Goal: Task Accomplishment & Management: Use online tool/utility

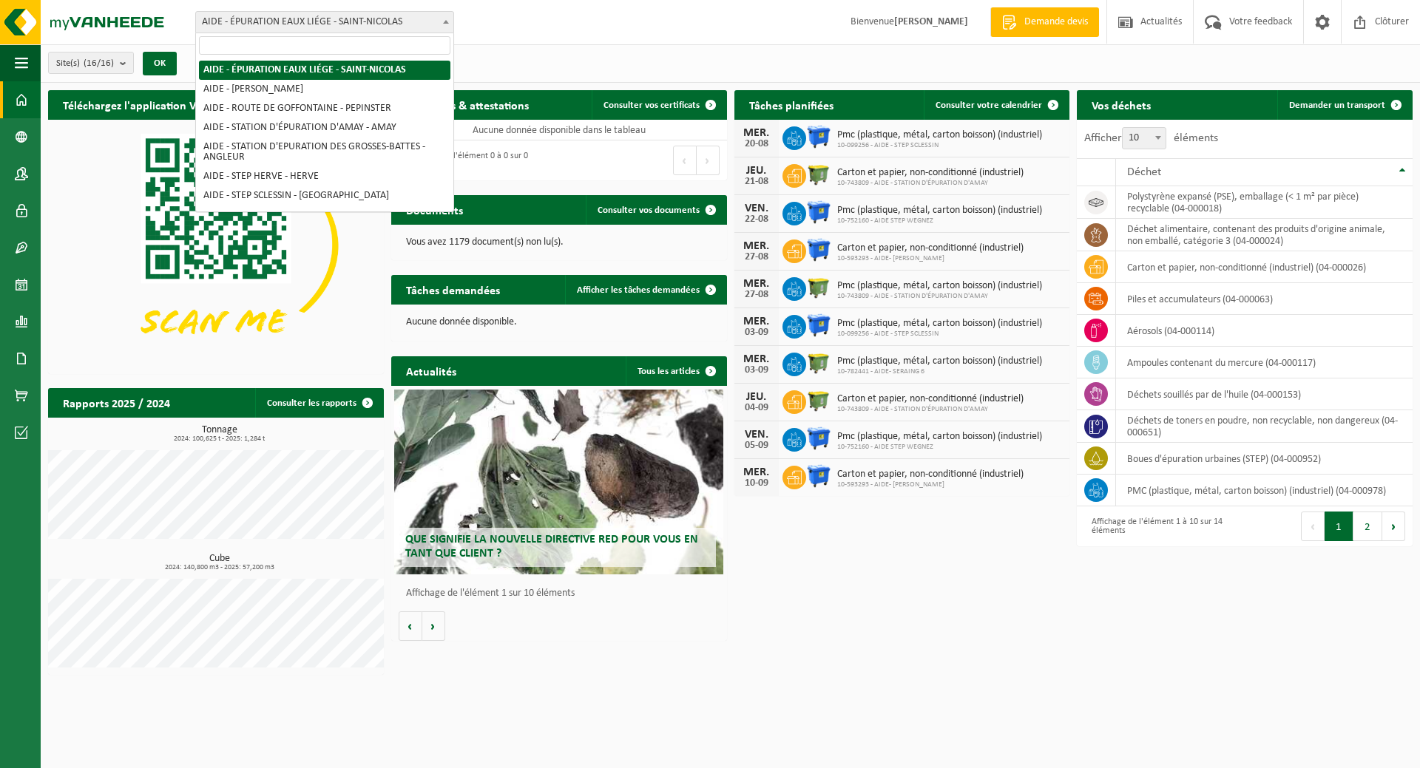
click at [444, 20] on b at bounding box center [446, 22] width 6 height 4
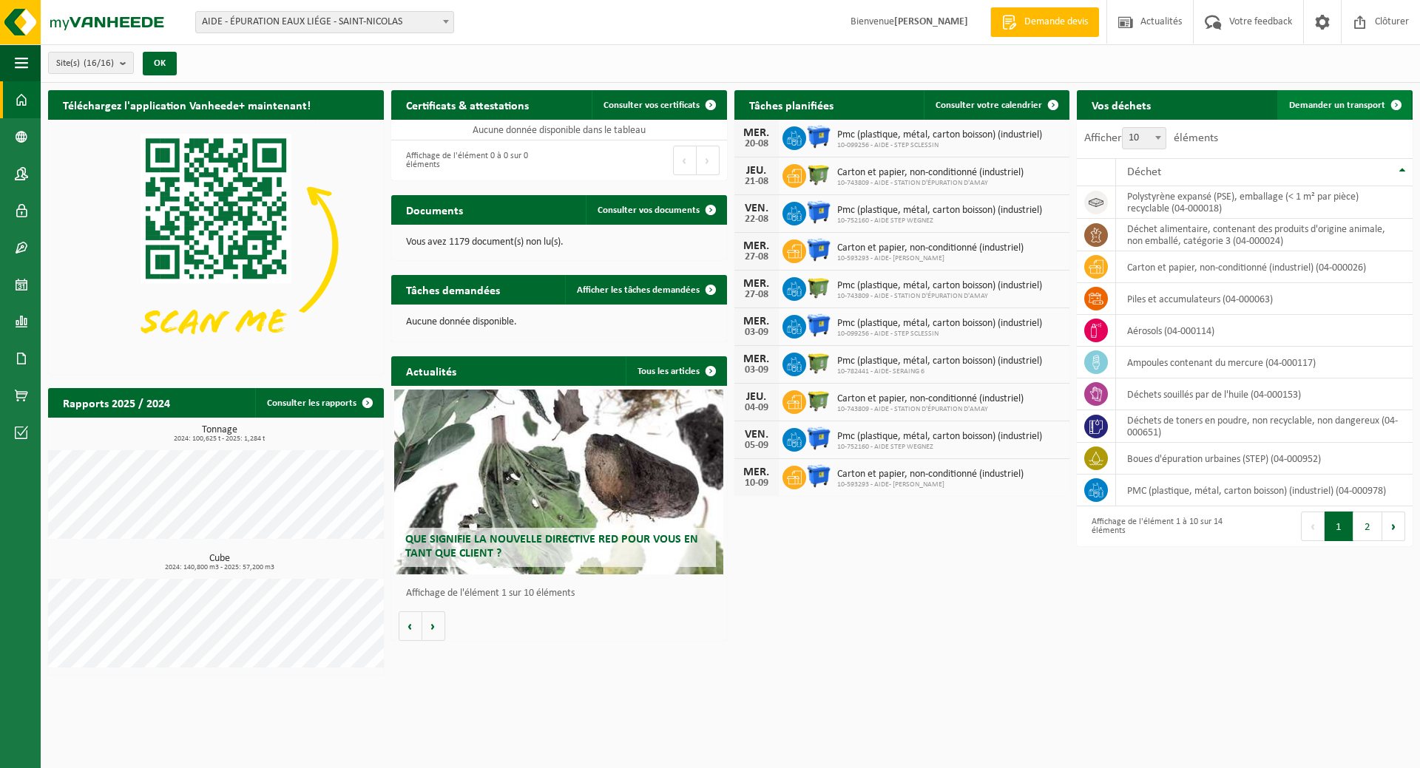
click at [1307, 104] on span "Demander un transport" at bounding box center [1337, 106] width 96 height 10
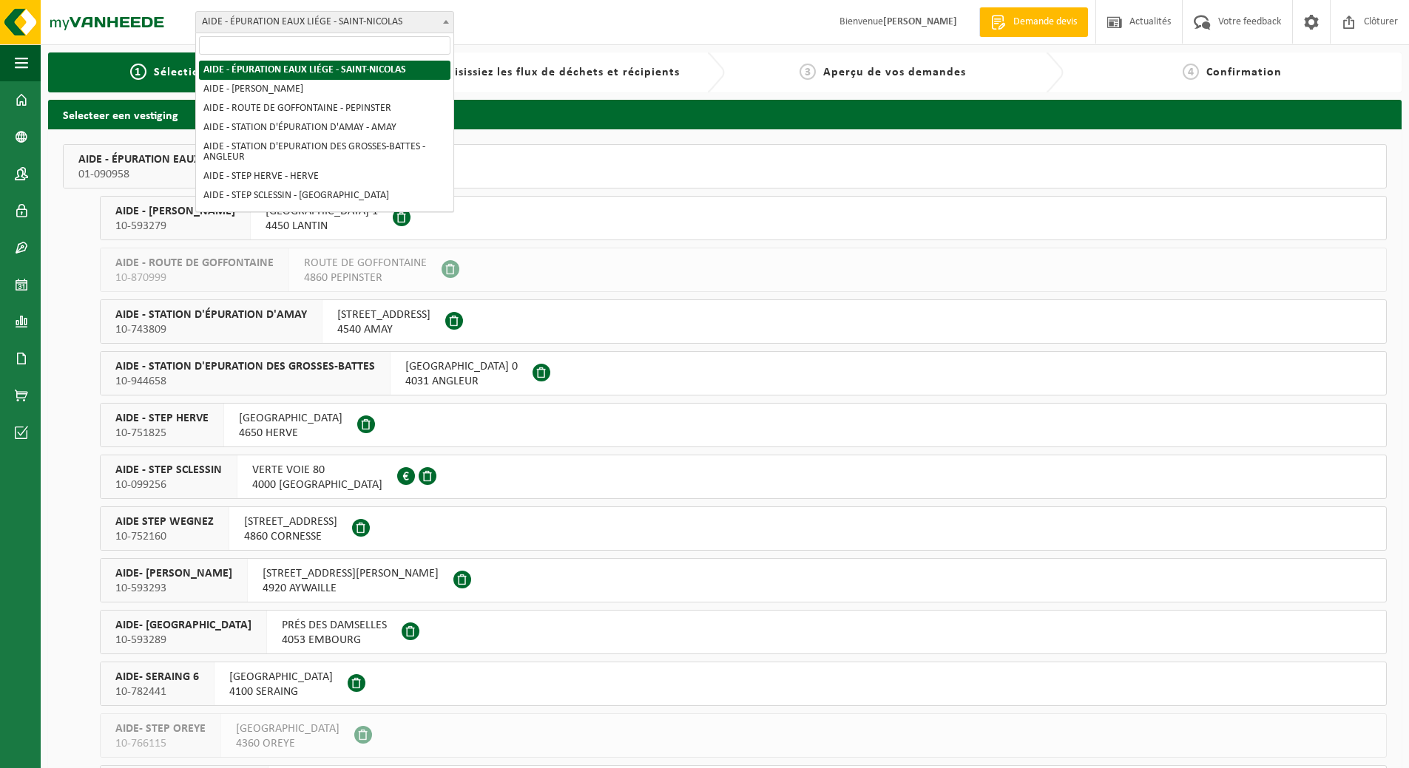
click at [445, 24] on span at bounding box center [446, 21] width 15 height 19
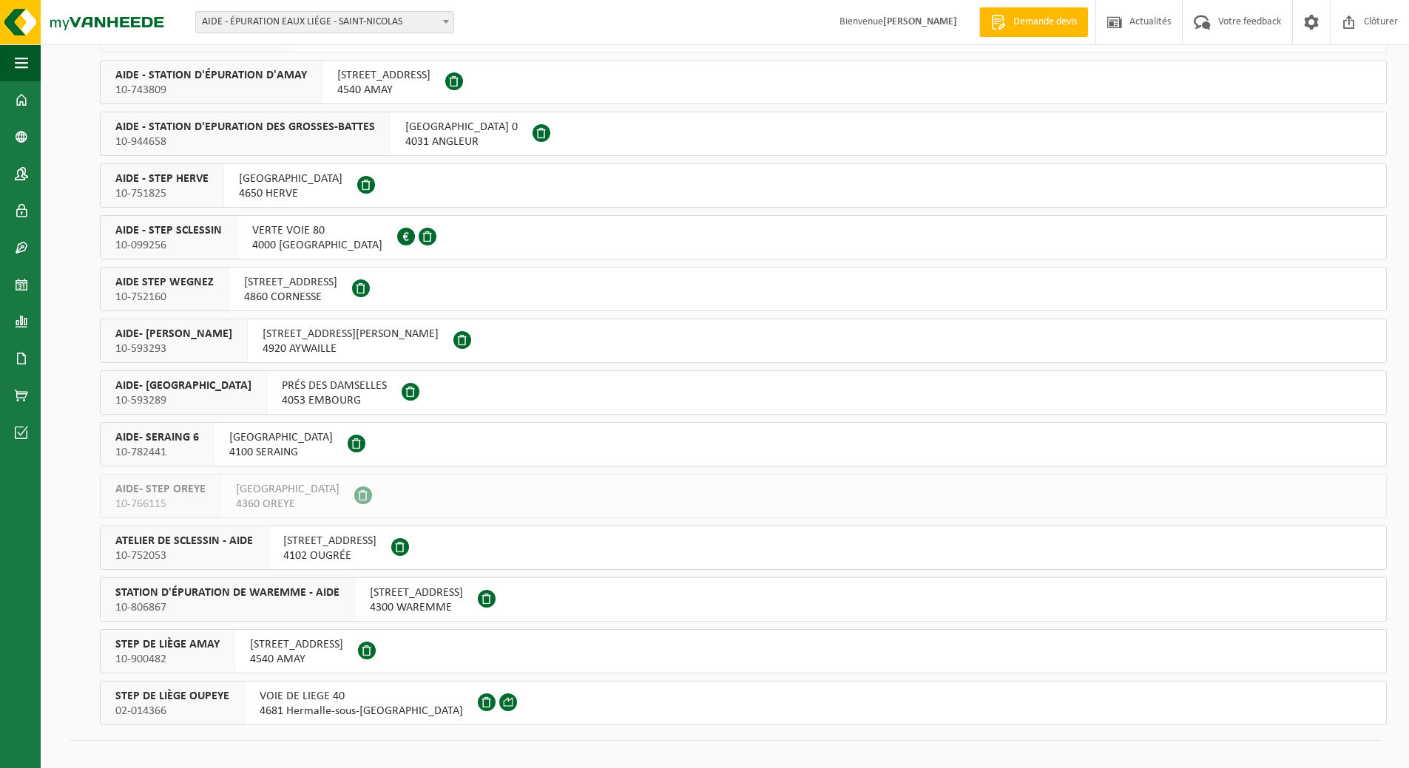
scroll to position [257, 0]
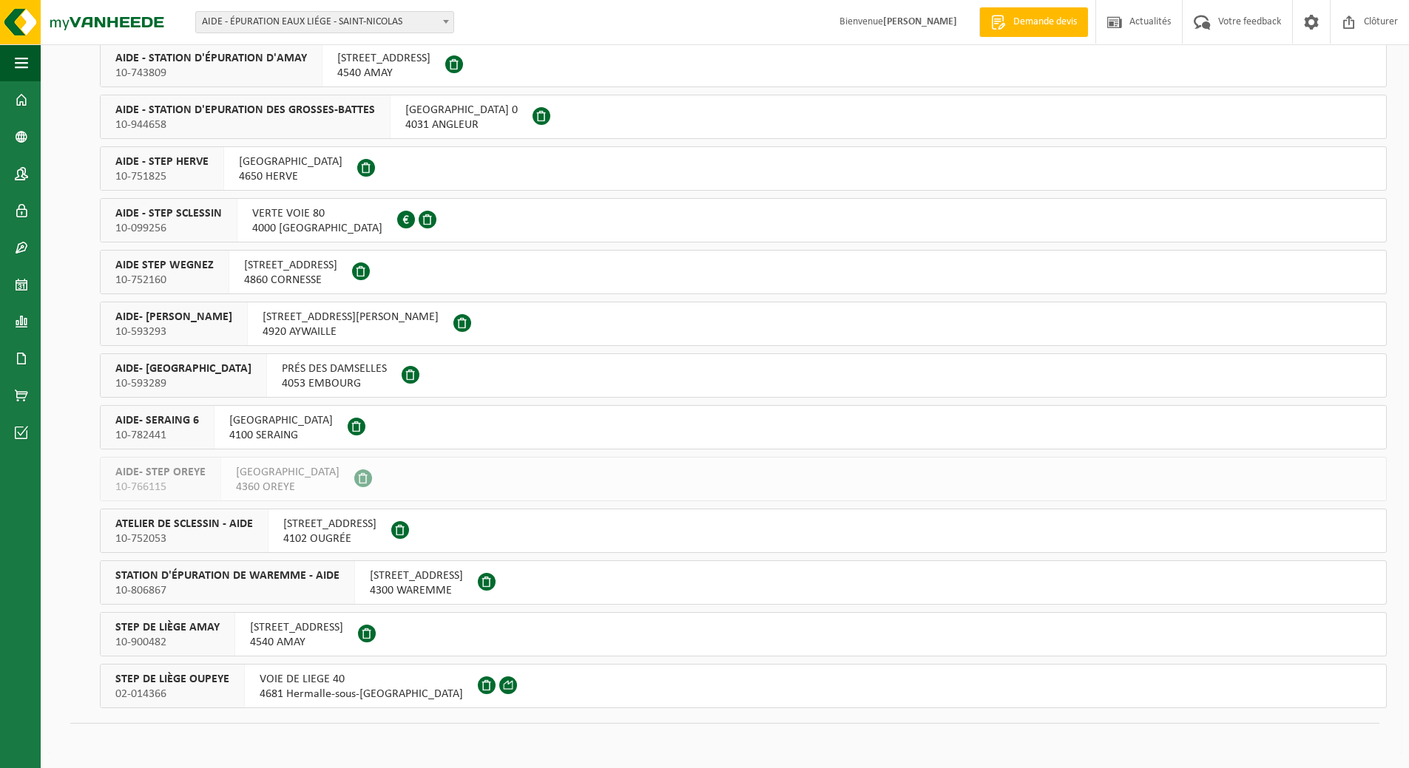
click at [189, 530] on span "ATELIER DE SCLESSIN - AIDE" at bounding box center [184, 524] width 138 height 15
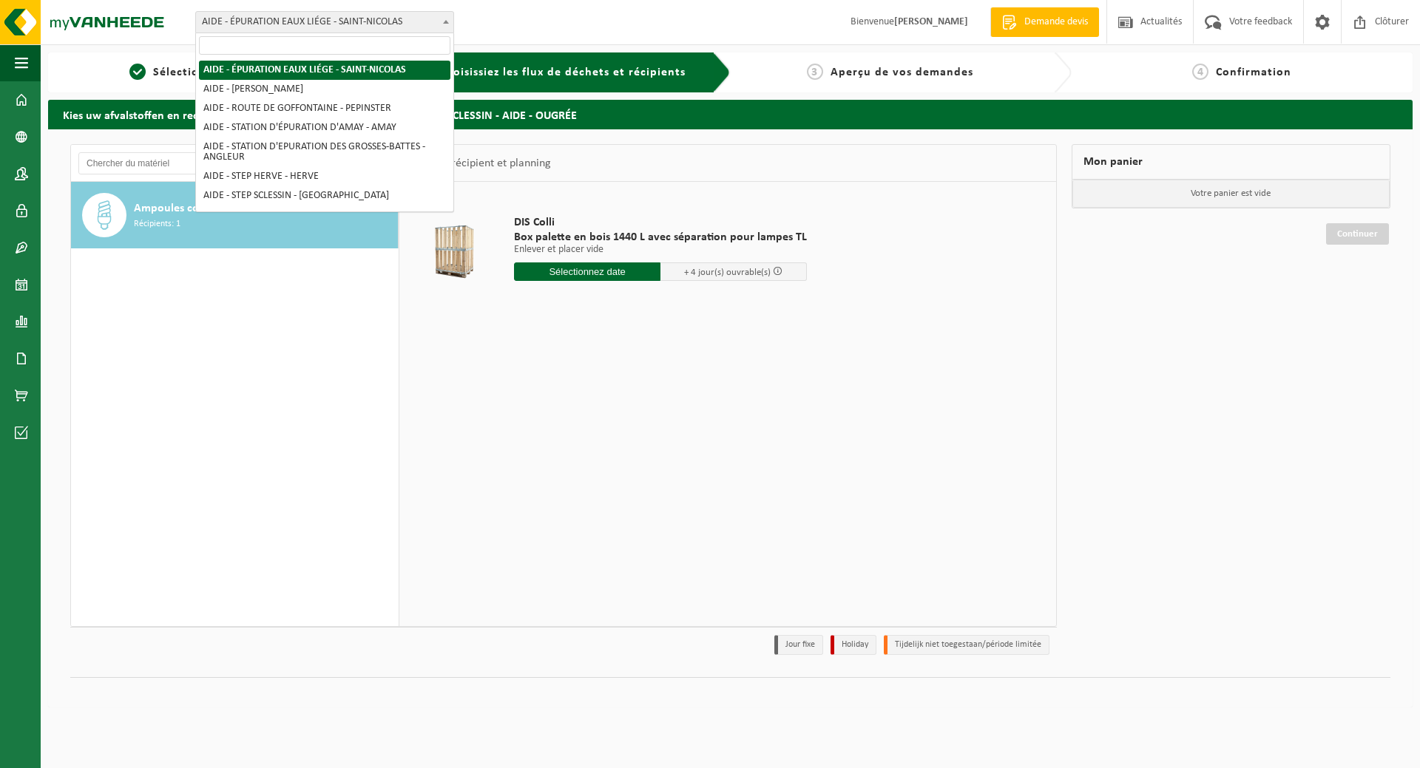
click at [447, 20] on b at bounding box center [446, 22] width 6 height 4
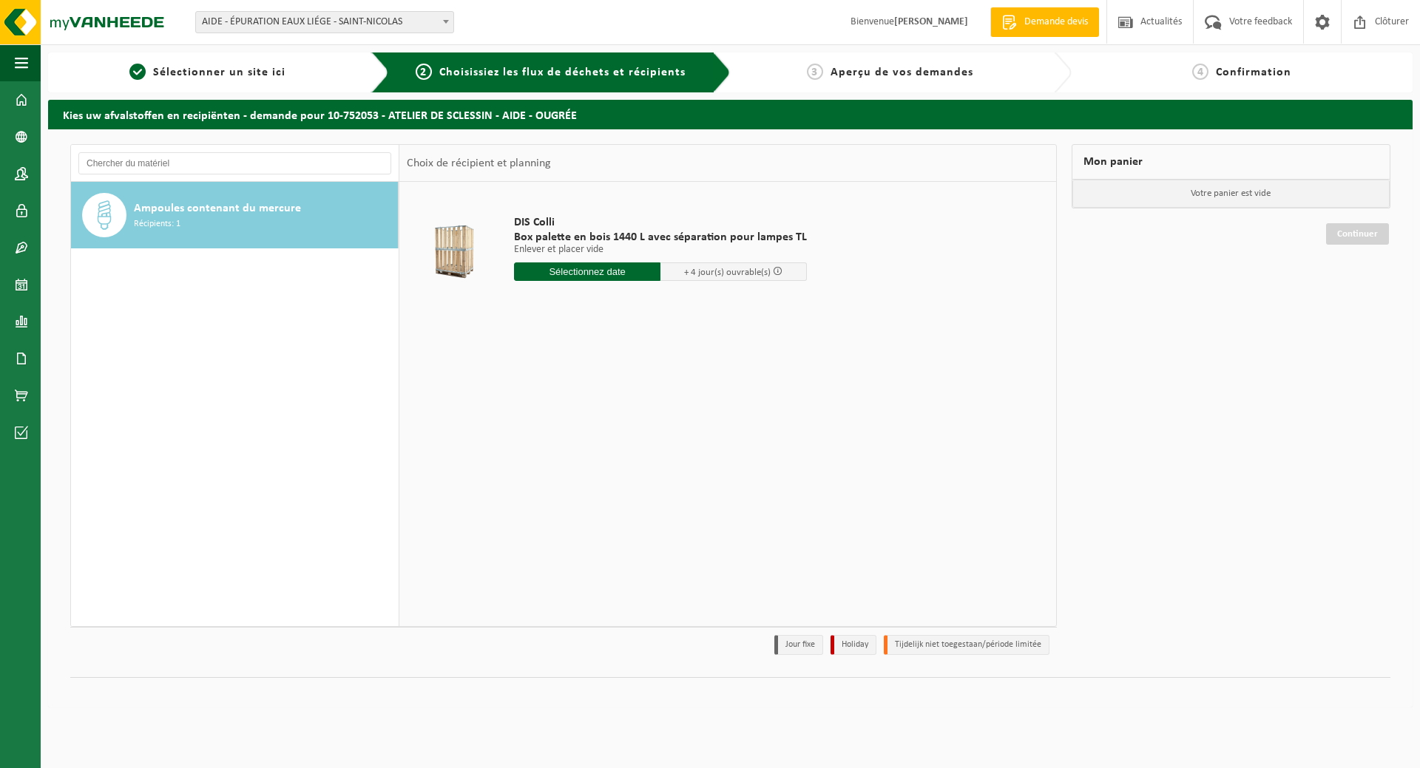
click at [949, 410] on div "DIS Colli Box palette en bois 1440 L avec séparation pour lampes TL Enlever et …" at bounding box center [727, 404] width 657 height 444
click at [84, 24] on img at bounding box center [89, 22] width 178 height 44
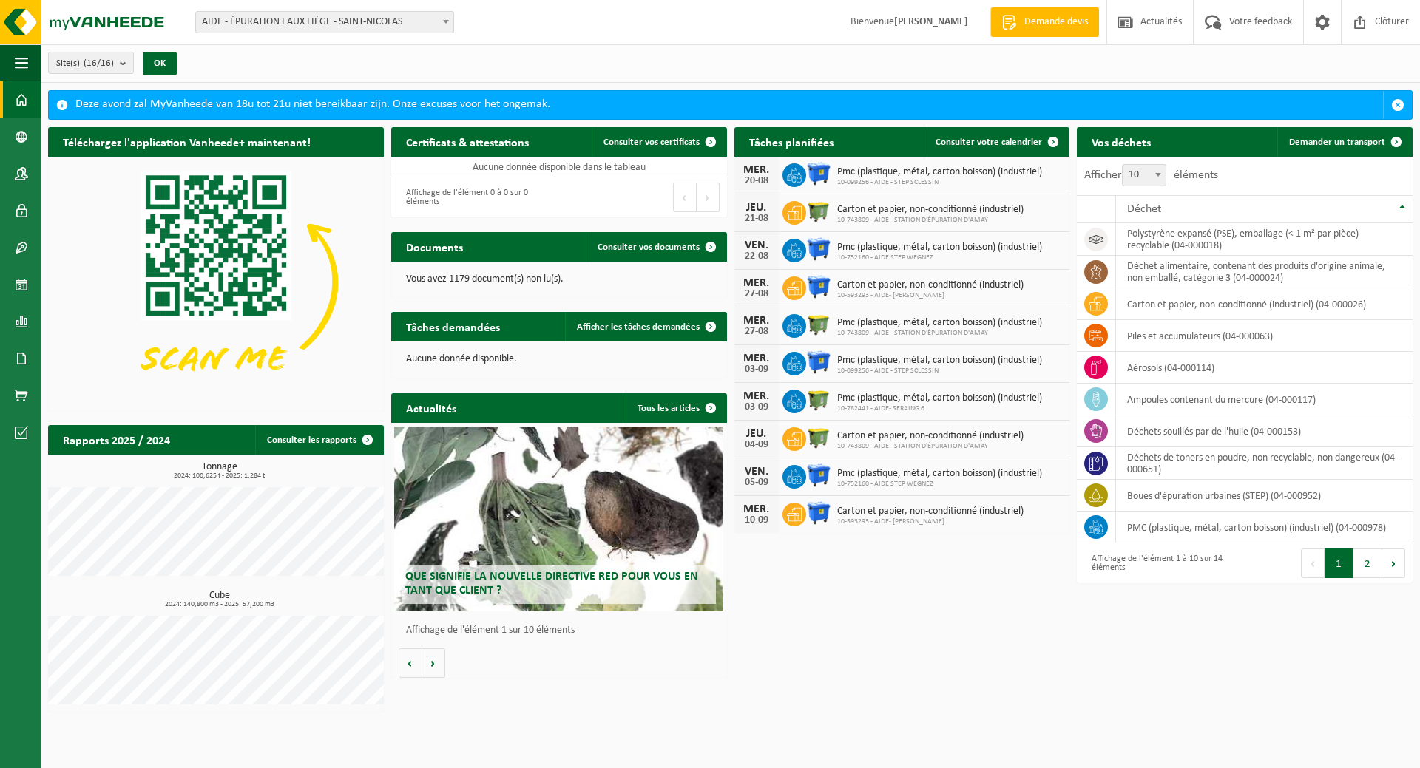
click at [433, 22] on span "AIDE - ÉPURATION EAUX LIÉGE - SAINT-NICOLAS" at bounding box center [324, 22] width 257 height 21
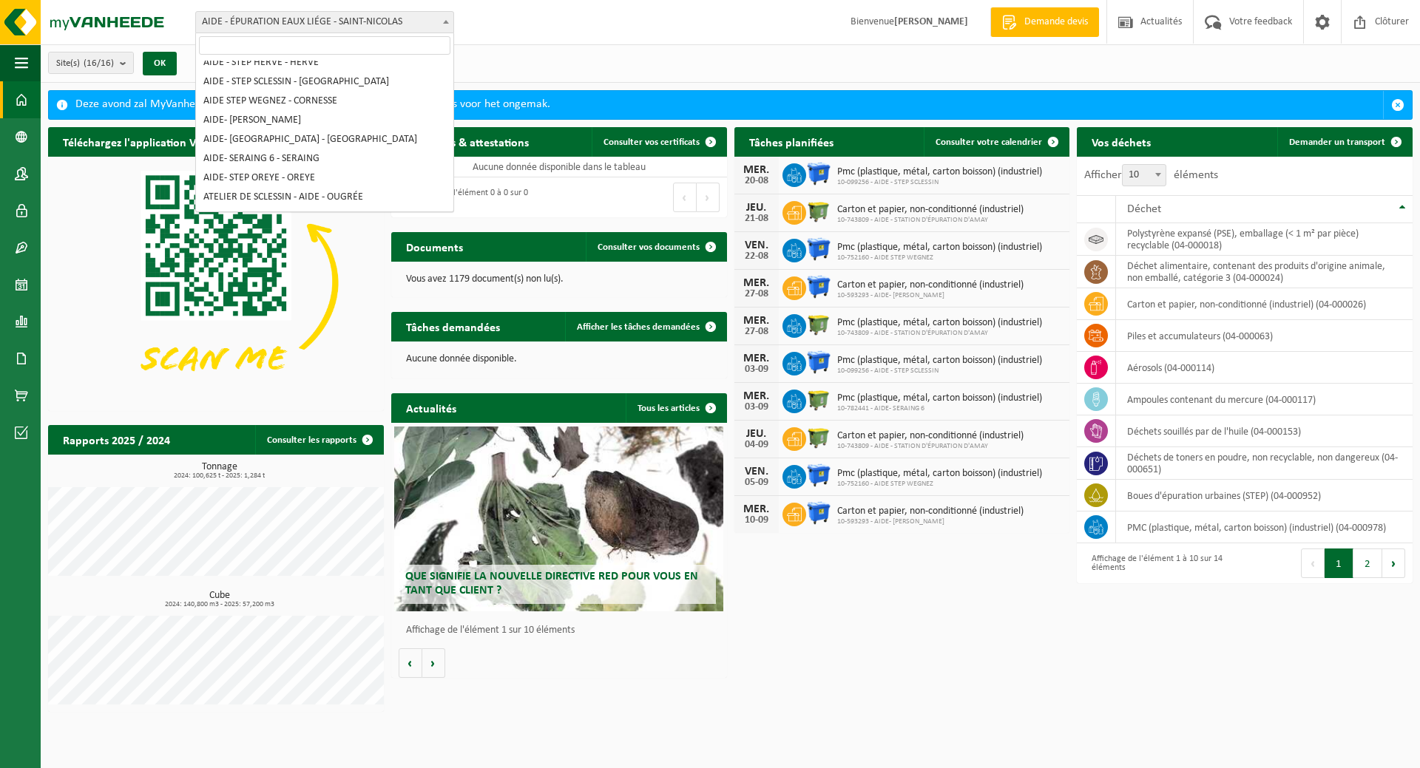
scroll to position [148, 0]
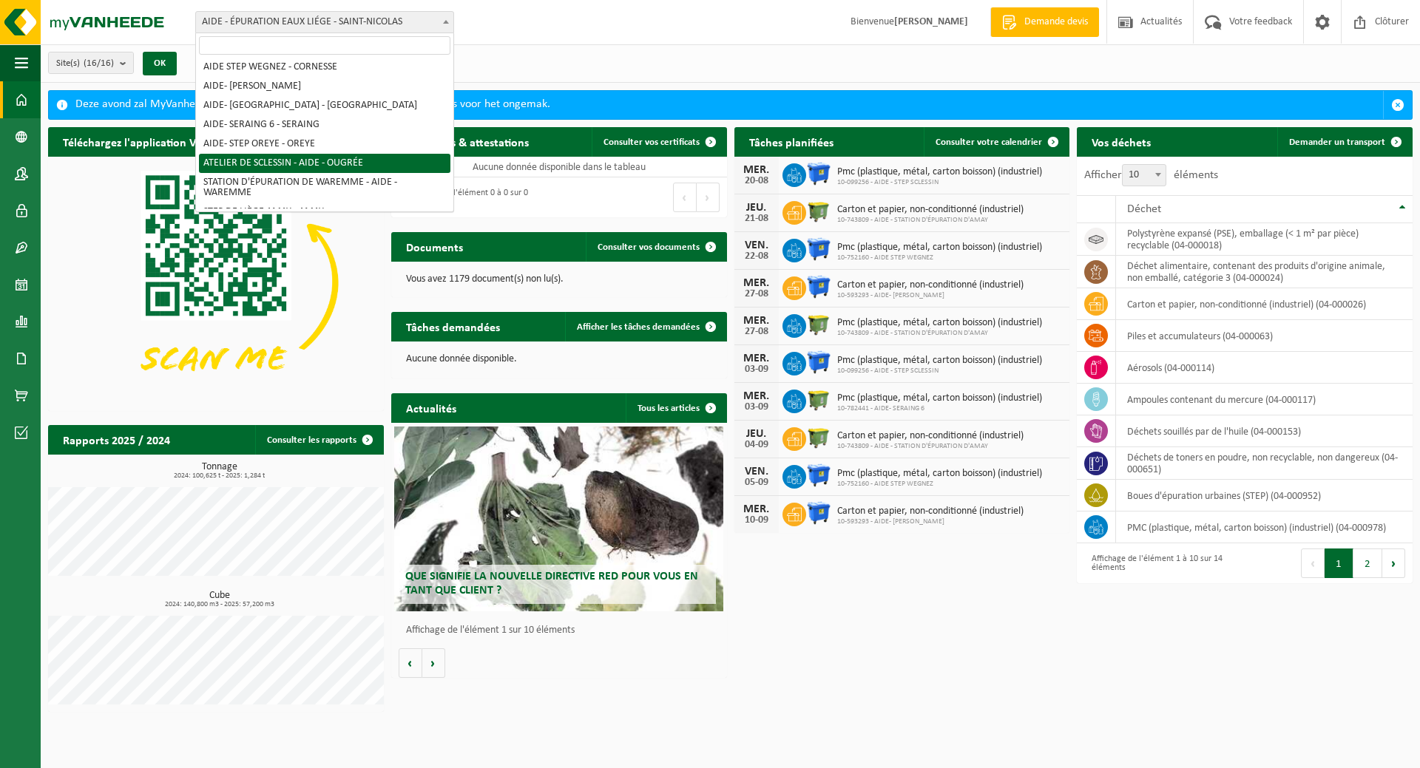
select select "7012"
